Goal: Transaction & Acquisition: Purchase product/service

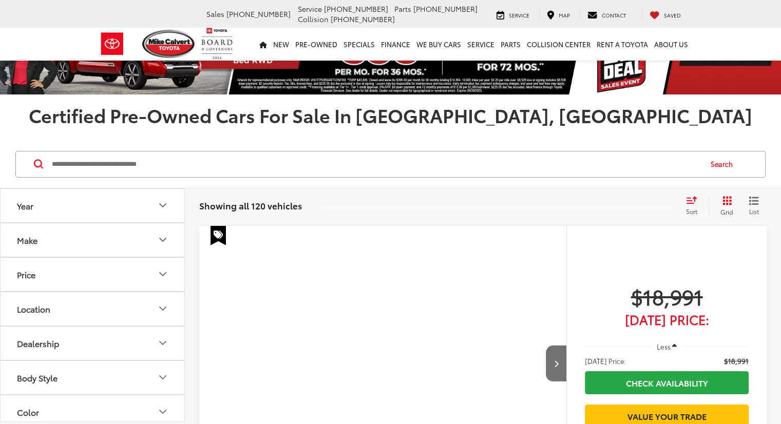
click at [107, 171] on input "Search by Make, Model, or Keyword" at bounding box center [376, 164] width 650 height 25
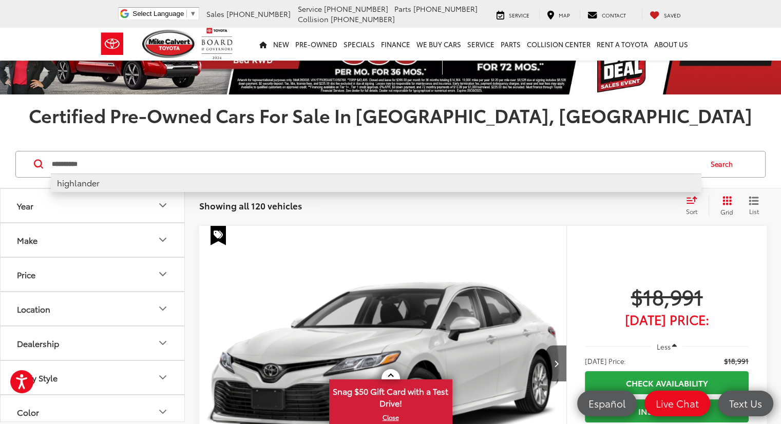
click at [87, 191] on li "highlander" at bounding box center [376, 183] width 650 height 18
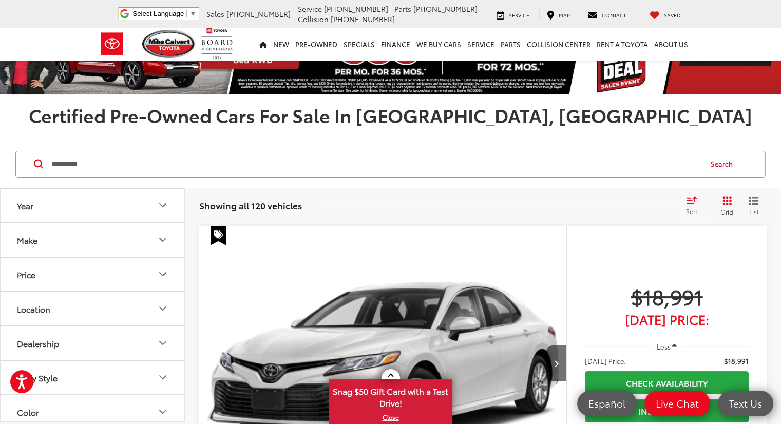
click at [710, 167] on button "Search" at bounding box center [724, 165] width 47 height 26
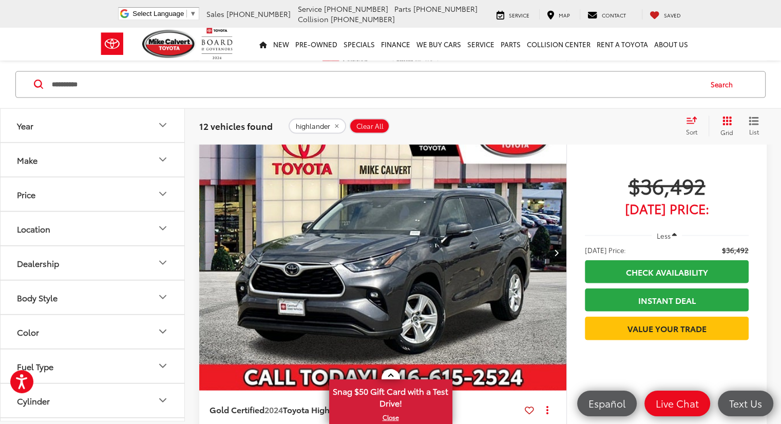
scroll to position [2307, 0]
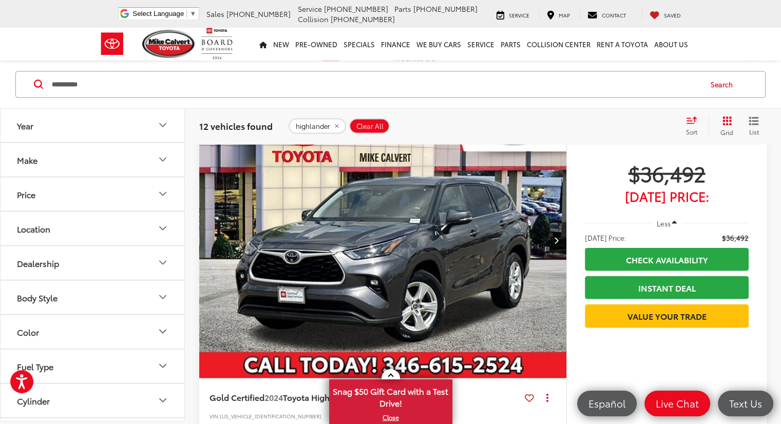
click at [153, 79] on input "**********" at bounding box center [376, 84] width 650 height 25
type input "**********"
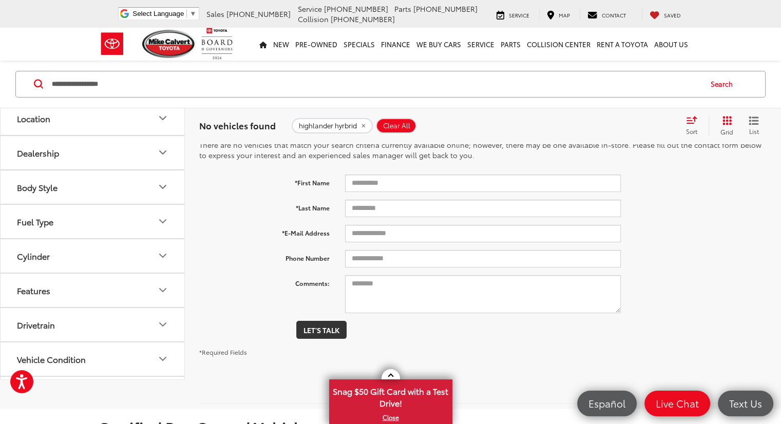
scroll to position [37, 0]
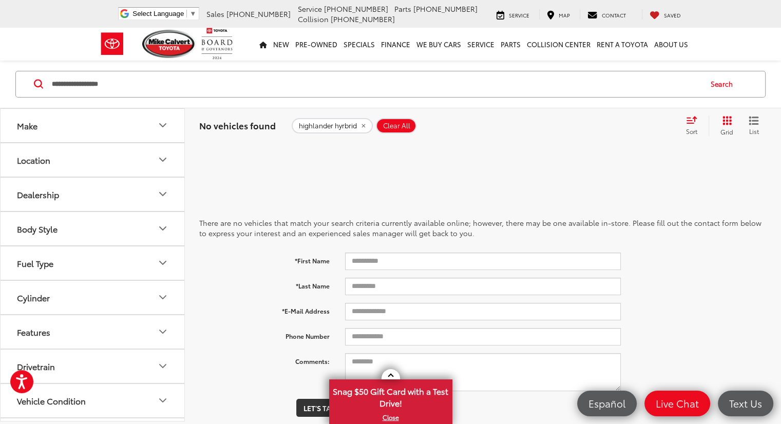
click at [363, 128] on icon "remove highlander%20hyrbrid" at bounding box center [363, 126] width 7 height 6
click at [151, 88] on input "Search by Make, Model, or Keyword" at bounding box center [376, 84] width 650 height 25
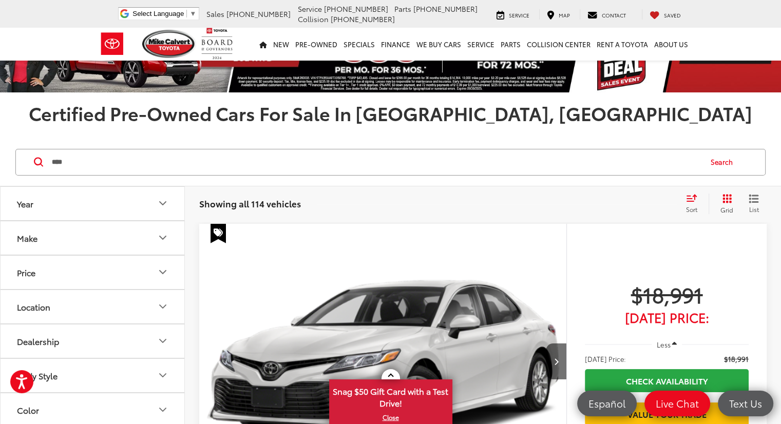
scroll to position [115, 0]
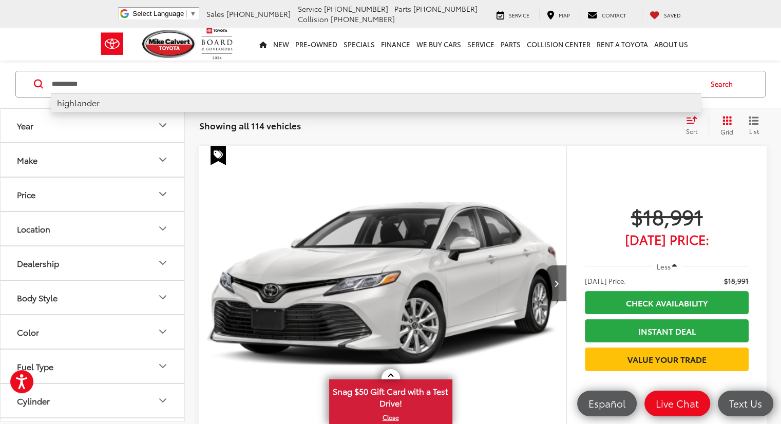
type input "**********"
click at [139, 106] on li "highlander" at bounding box center [376, 102] width 650 height 18
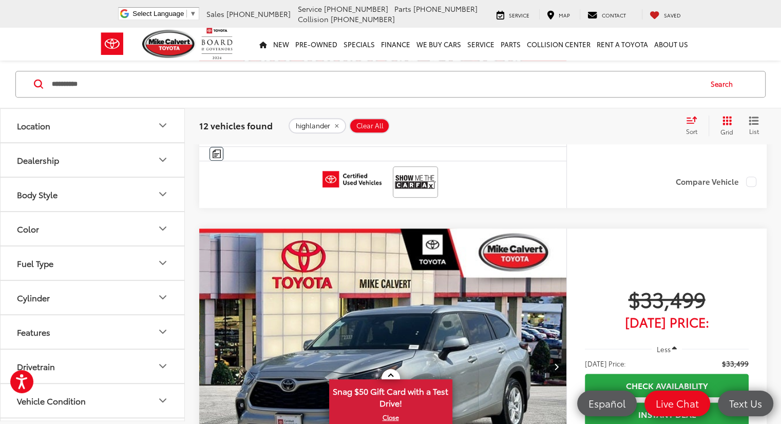
scroll to position [104, 0]
click at [136, 262] on button "Fuel Type" at bounding box center [93, 262] width 185 height 33
click at [107, 261] on button "Fuel Type" at bounding box center [93, 262] width 185 height 33
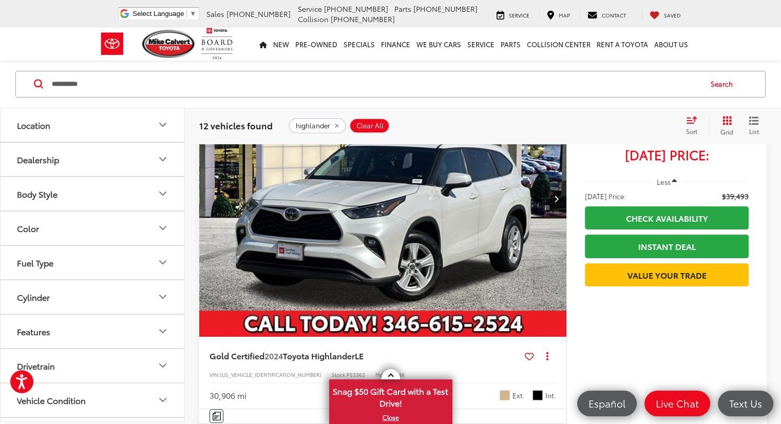
scroll to position [4136, 0]
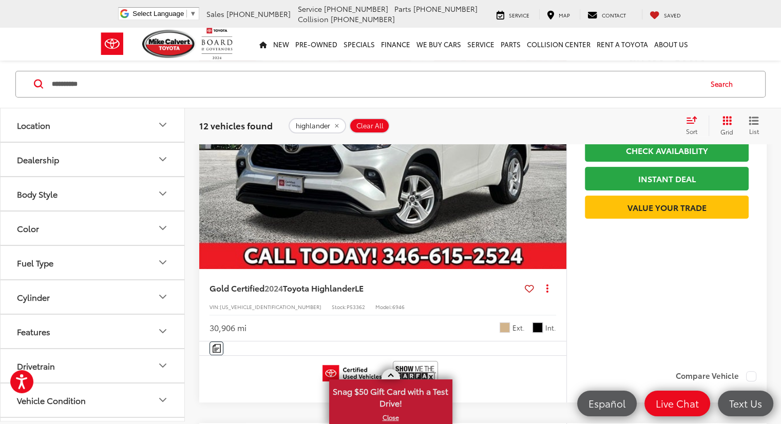
click at [393, 386] on span "Snag $50 Gift Card with a Test Drive!" at bounding box center [390, 396] width 121 height 31
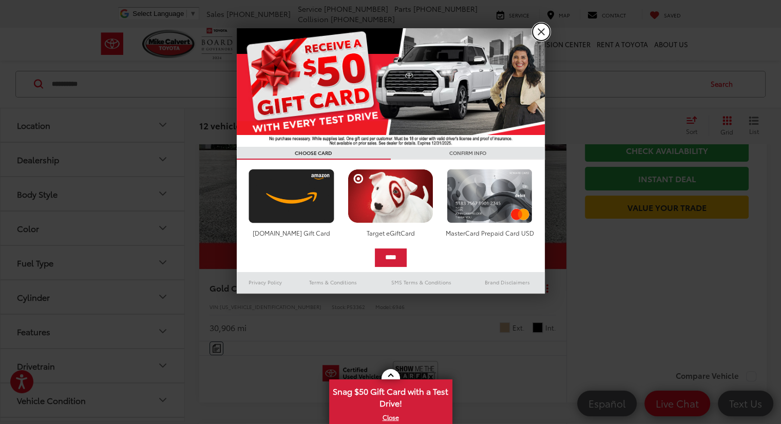
click at [542, 30] on link "X" at bounding box center [541, 31] width 17 height 17
